Goal: Task Accomplishment & Management: Manage account settings

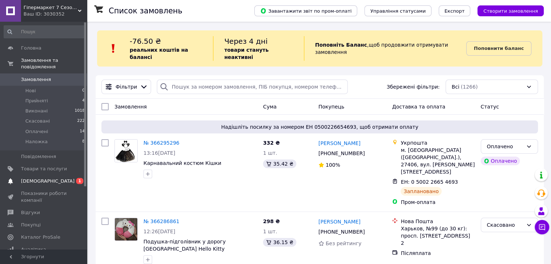
click at [52, 178] on span "[DEMOGRAPHIC_DATA]" at bounding box center [44, 181] width 46 height 7
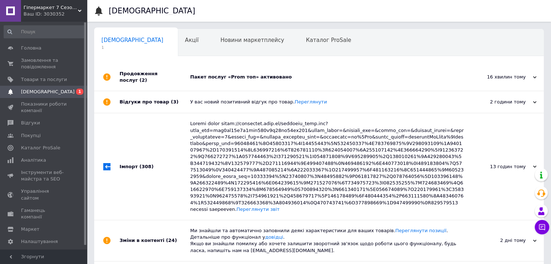
click at [245, 76] on div "Пакет послуг «Prom топ» активовано" at bounding box center [327, 77] width 274 height 7
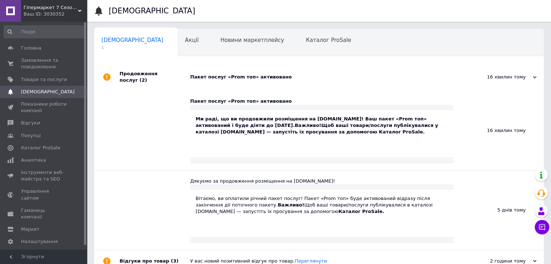
click at [236, 75] on div "Пакет послуг «Prom топ» активовано" at bounding box center [327, 77] width 274 height 7
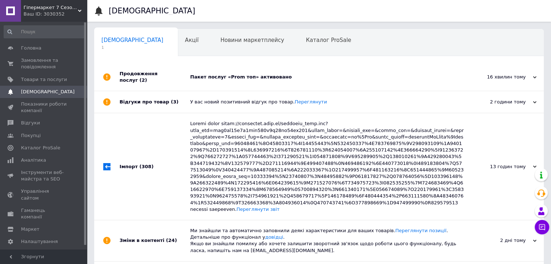
drag, startPoint x: 50, startPoint y: 149, endPoint x: 105, endPoint y: 135, distance: 56.5
click at [50, 149] on span "Каталог ProSale" at bounding box center [40, 148] width 39 height 7
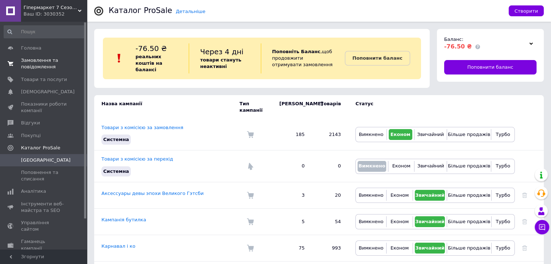
drag, startPoint x: 49, startPoint y: 67, endPoint x: 102, endPoint y: 5, distance: 82.2
click at [49, 67] on span "Замовлення та повідомлення" at bounding box center [44, 63] width 46 height 13
